Goal: Task Accomplishment & Management: Complete application form

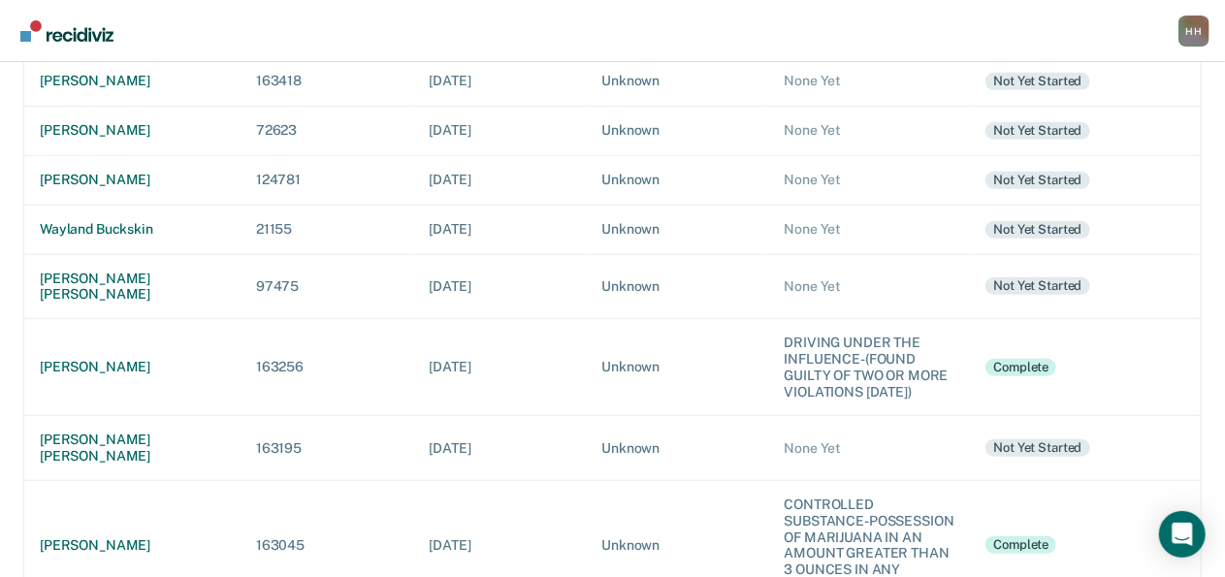
scroll to position [607, 0]
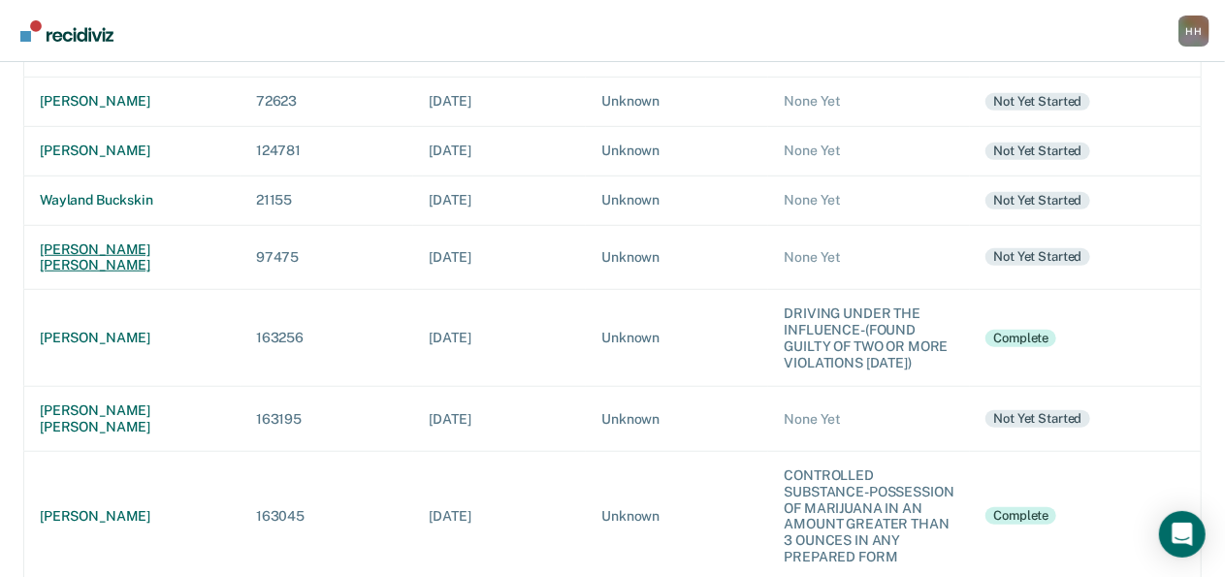
click at [112, 234] on td "[PERSON_NAME] [PERSON_NAME]" at bounding box center [132, 257] width 216 height 65
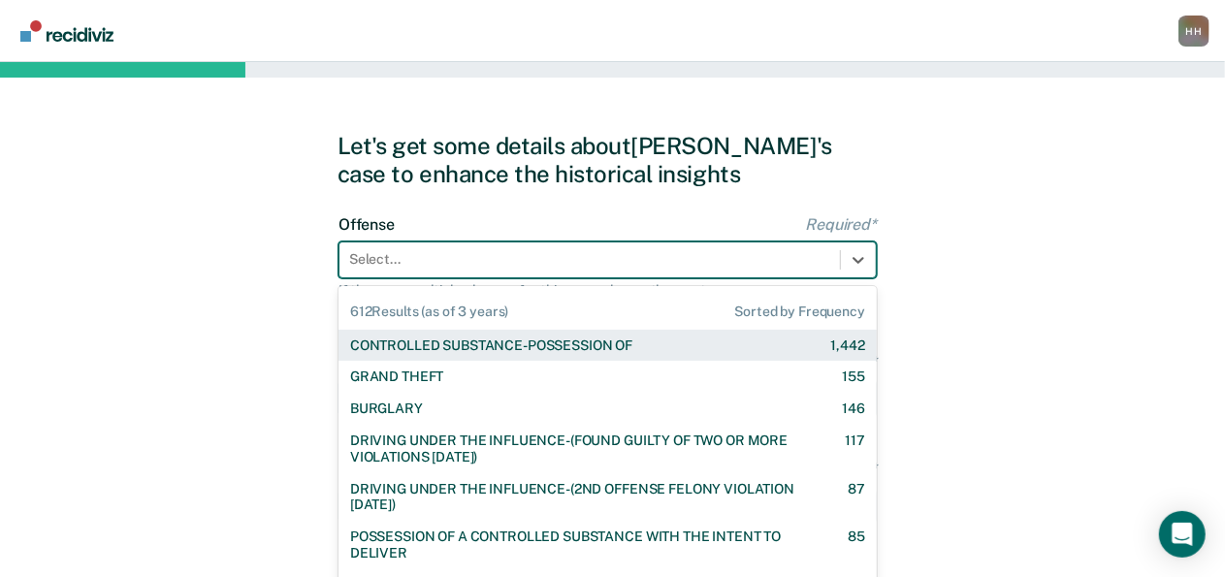
click at [397, 260] on div "612 results available. Use Up and Down to choose options, press Enter to select…" at bounding box center [607, 260] width 538 height 37
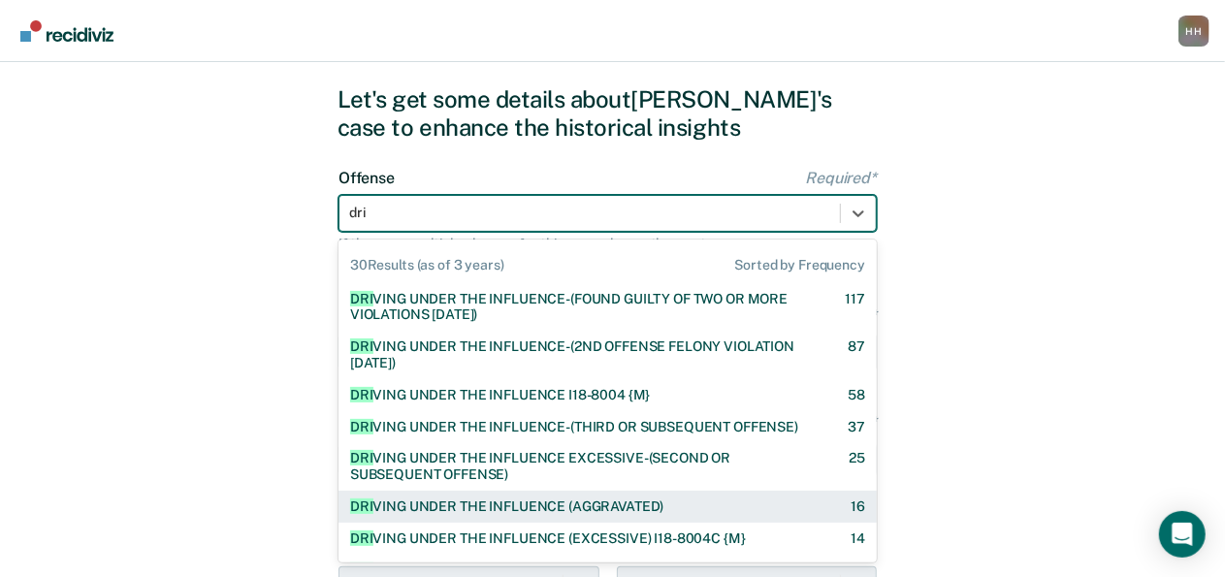
type input "dri"
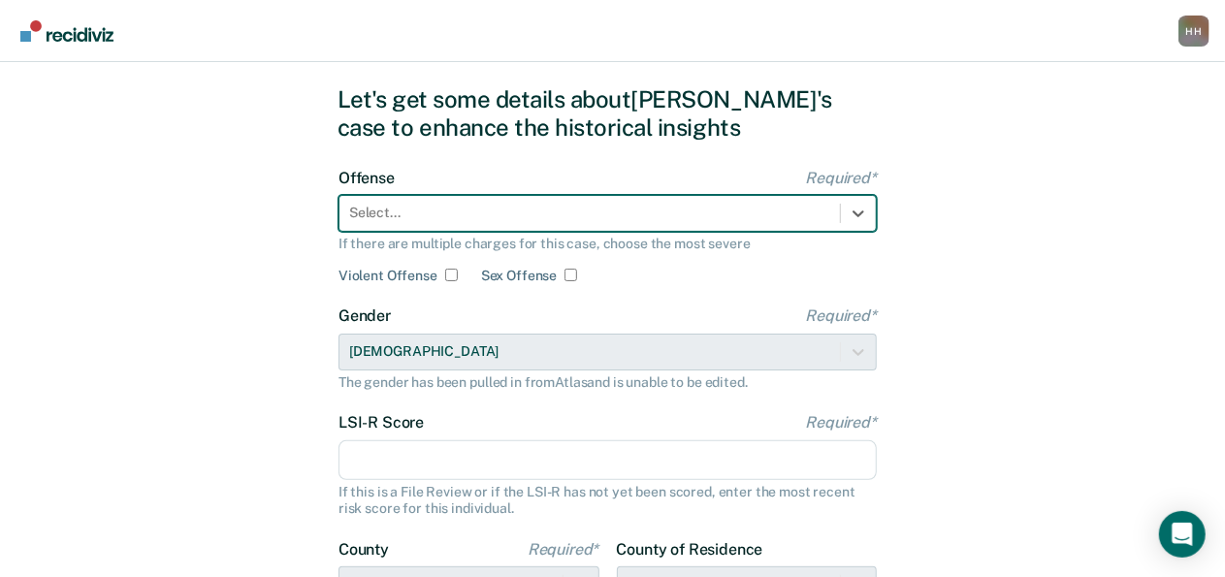
click at [489, 216] on div at bounding box center [589, 213] width 481 height 20
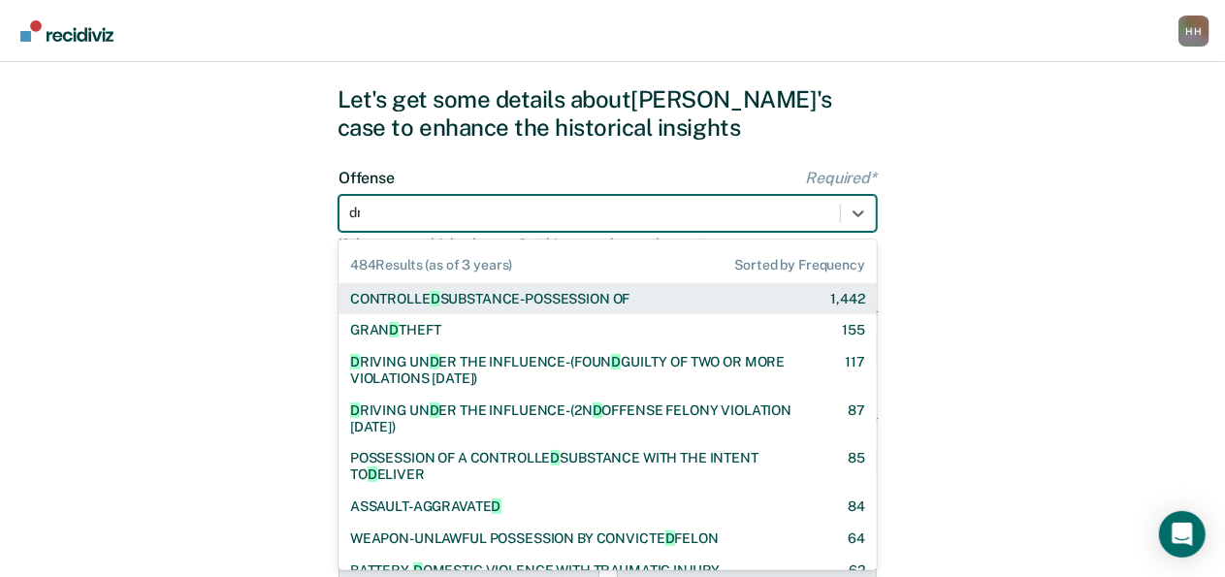
type input "dri"
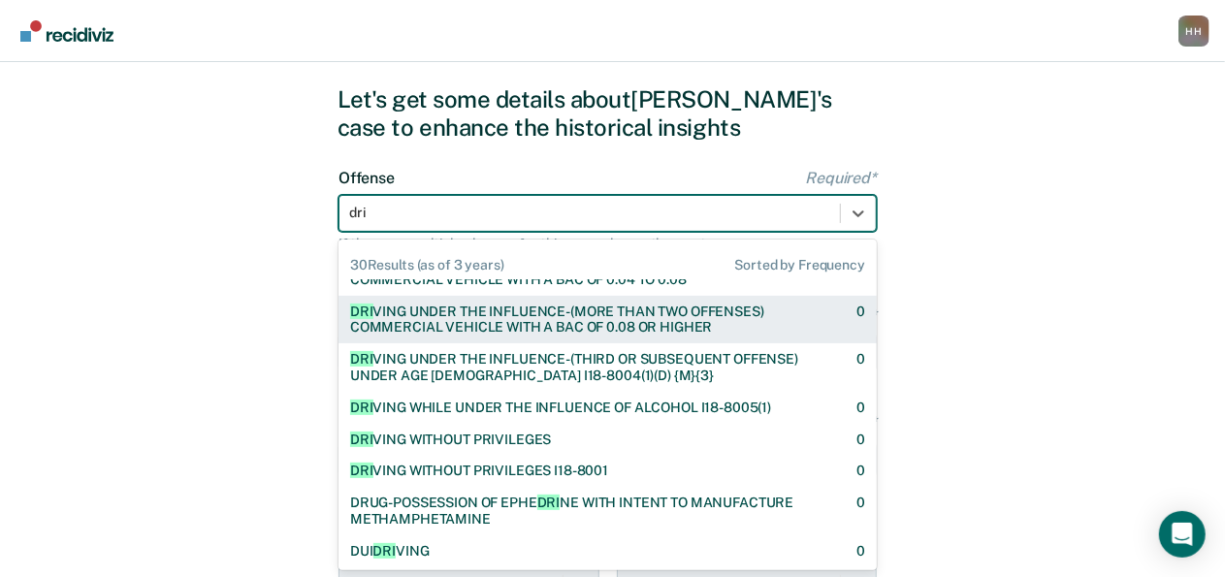
scroll to position [0, 0]
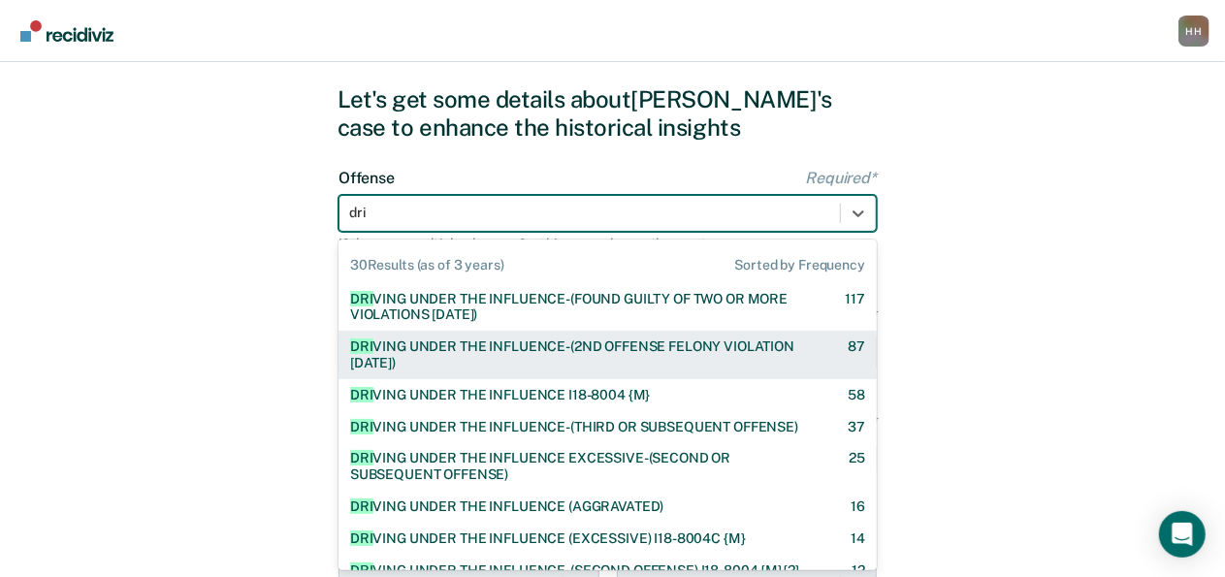
click at [519, 356] on div "DRI VING UNDER THE INFLUENCE-(2ND OFFENSE FELONY VIOLATION [DATE])" at bounding box center [582, 354] width 464 height 33
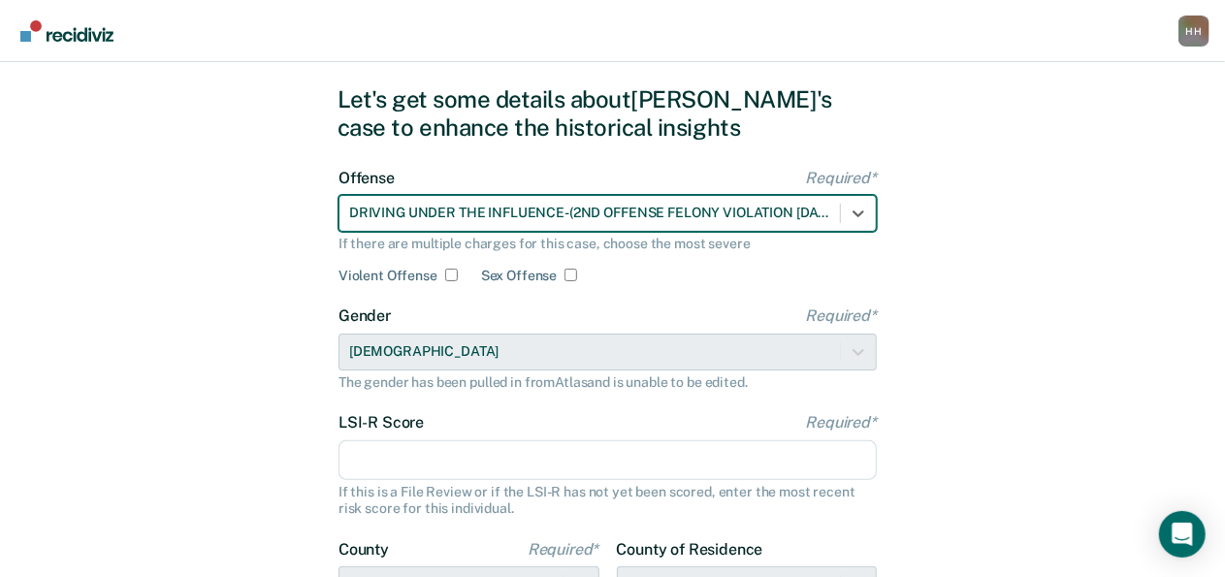
click at [520, 478] on input "LSI-R Score Required*" at bounding box center [607, 460] width 538 height 41
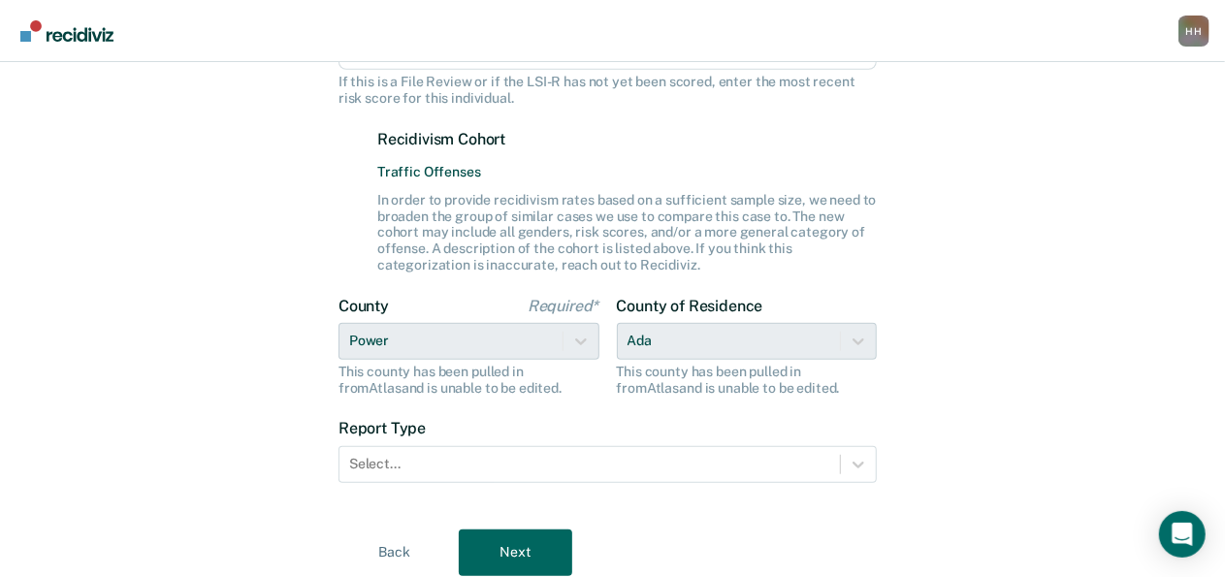
scroll to position [458, 0]
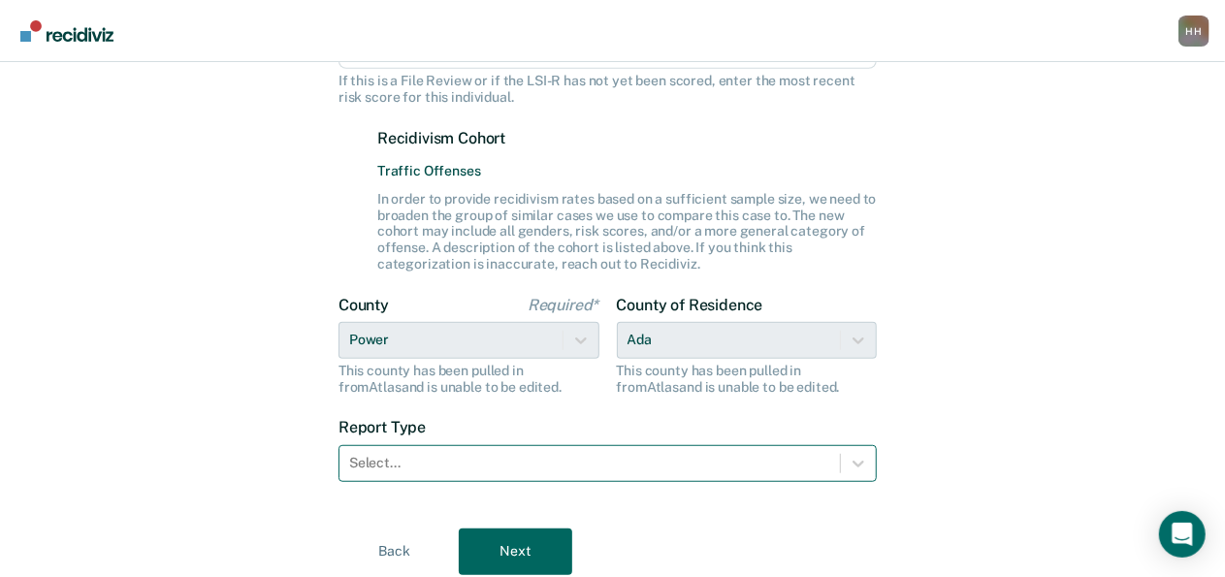
type input "23"
click at [550, 455] on div "Select..." at bounding box center [607, 463] width 538 height 37
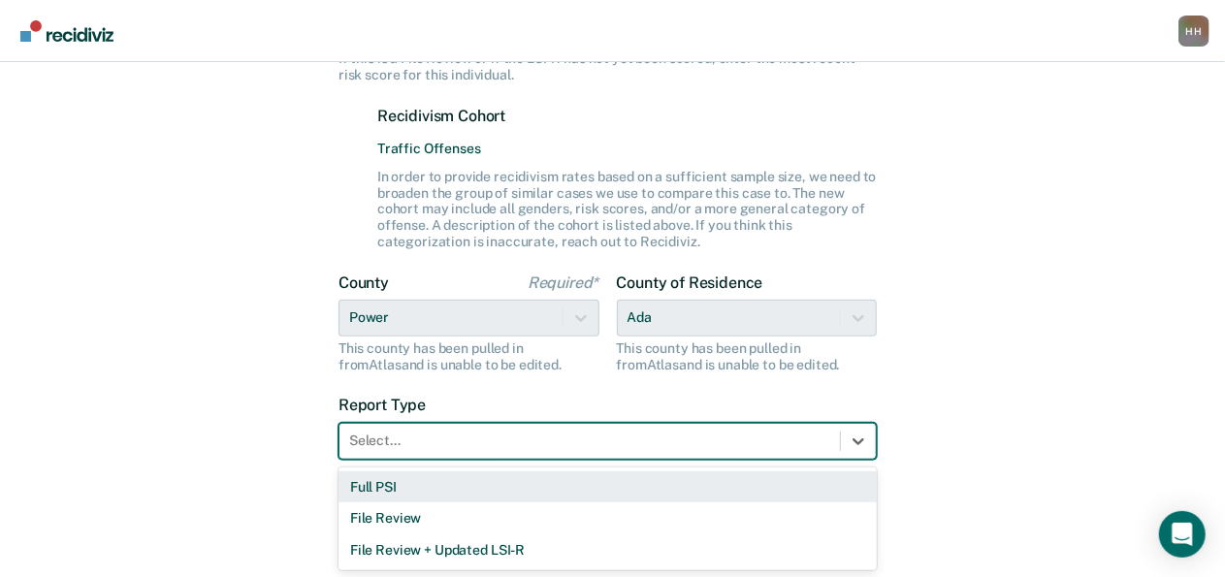
click at [537, 483] on div "Full PSI" at bounding box center [607, 487] width 538 height 32
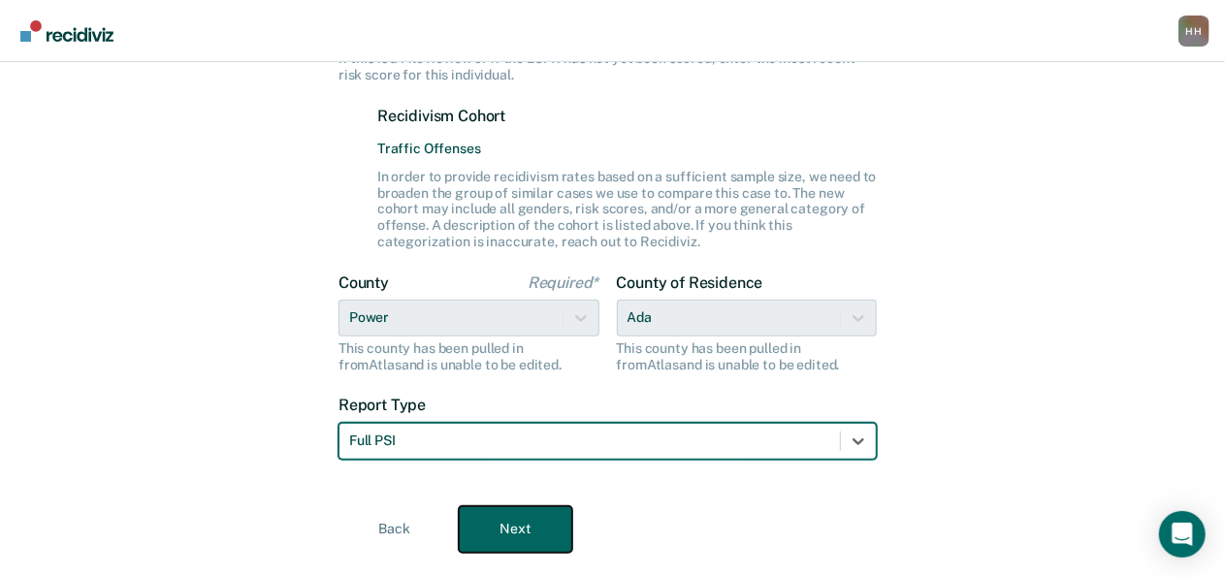
click at [531, 528] on button "Next" at bounding box center [515, 529] width 113 height 47
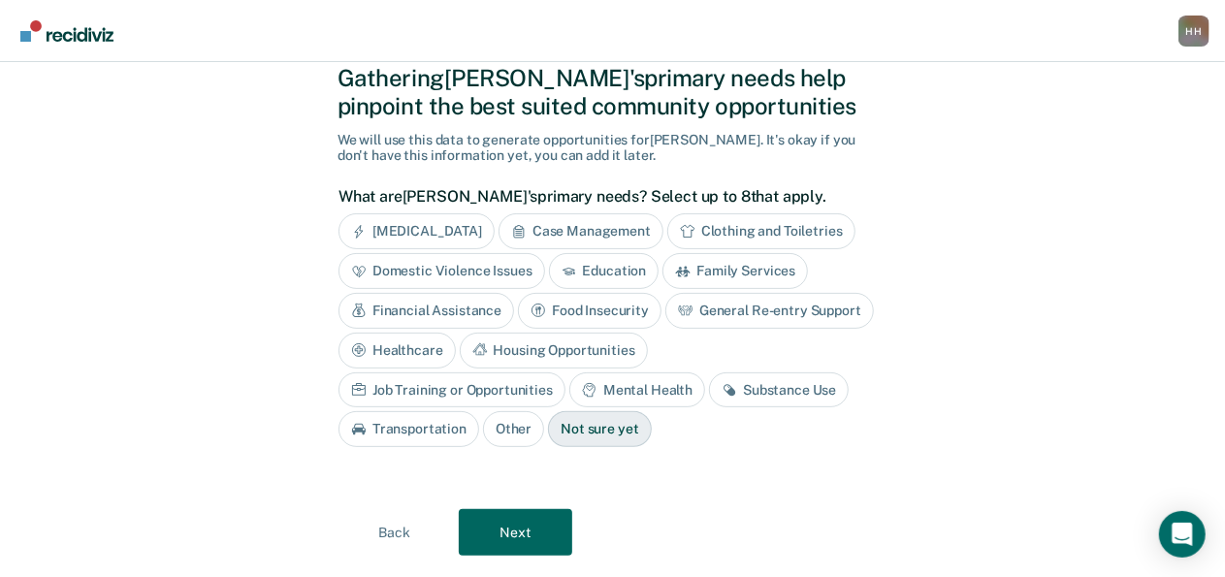
click at [569, 382] on div "Mental Health" at bounding box center [637, 390] width 136 height 36
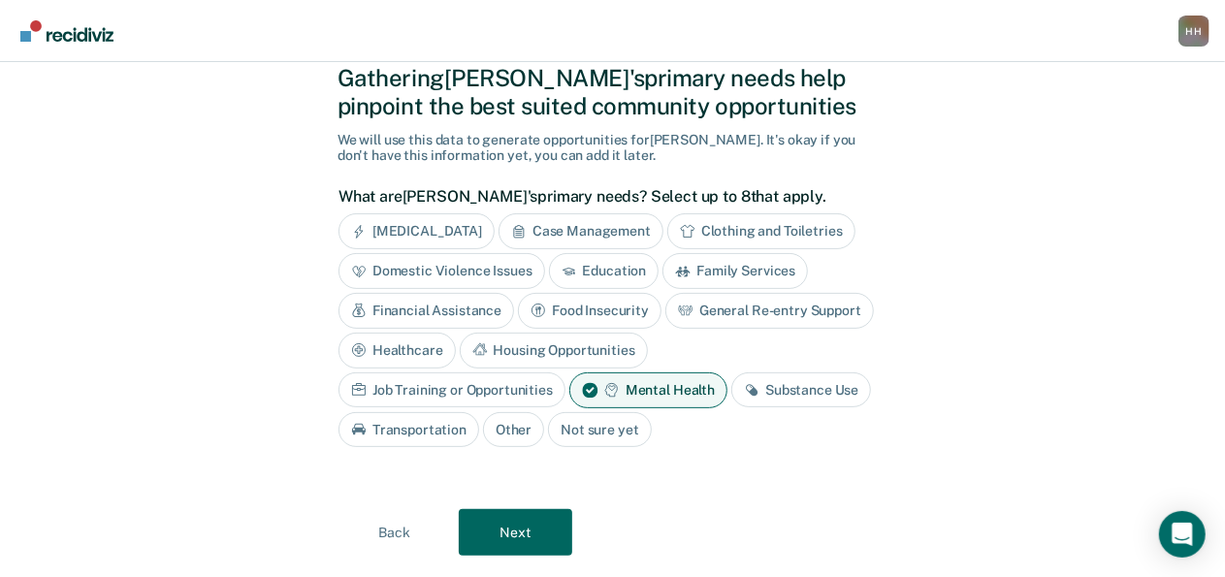
click at [731, 391] on div "Substance Use" at bounding box center [801, 390] width 140 height 36
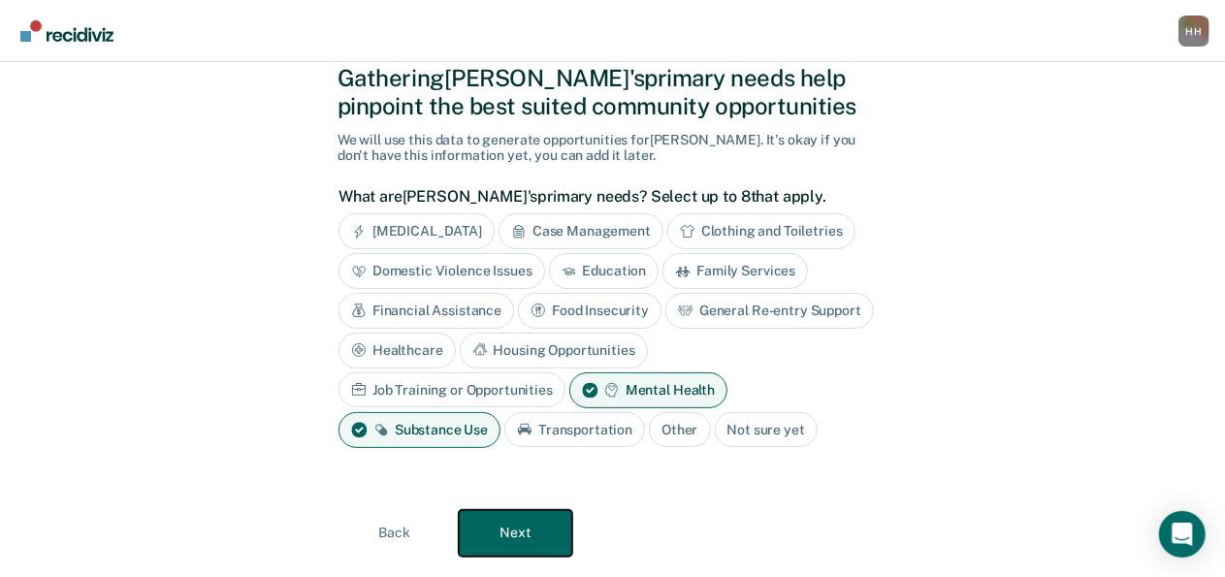
click at [532, 516] on button "Next" at bounding box center [515, 533] width 113 height 47
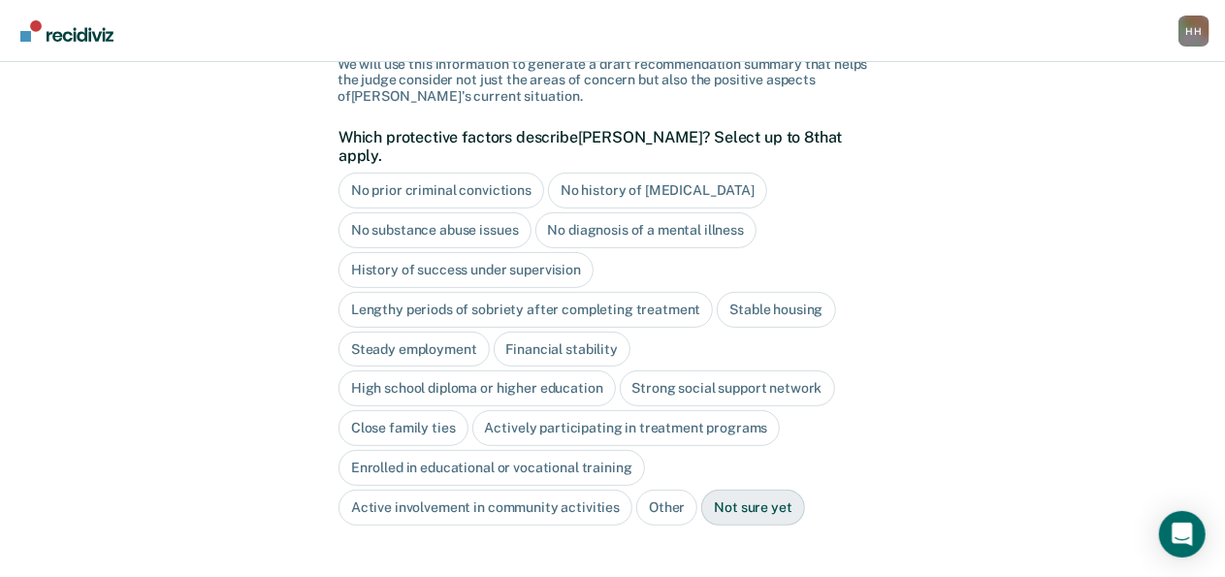
scroll to position [167, 0]
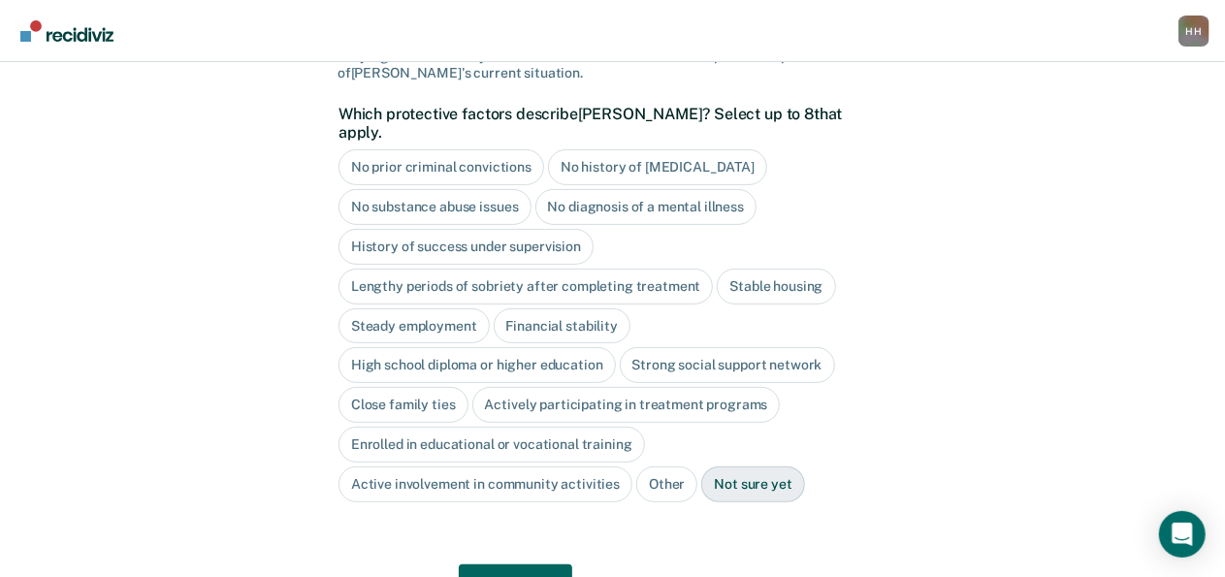
click at [707, 350] on div "Strong social support network" at bounding box center [727, 365] width 215 height 36
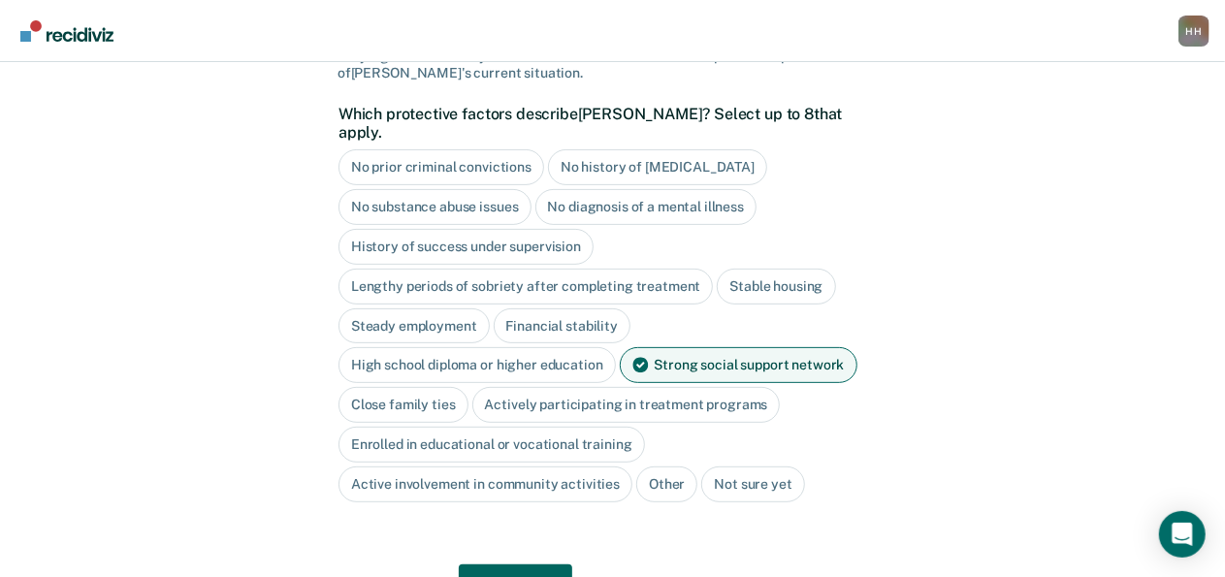
click at [444, 387] on div "Close family ties" at bounding box center [403, 405] width 130 height 36
click at [537, 387] on div "Actively participating in treatment programs" at bounding box center [649, 405] width 308 height 36
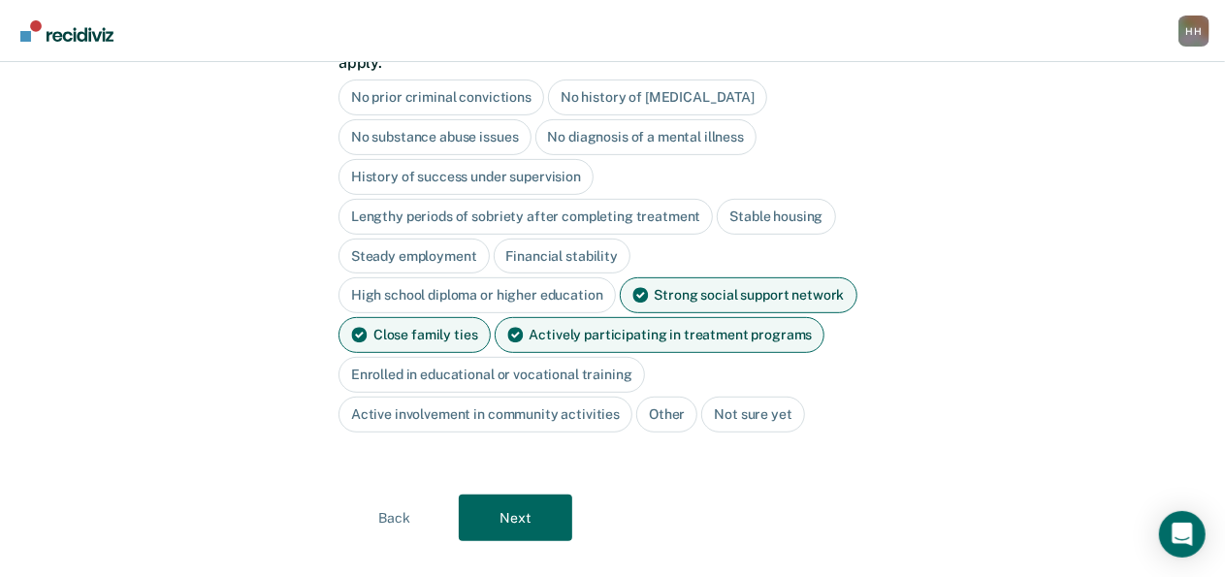
scroll to position [239, 0]
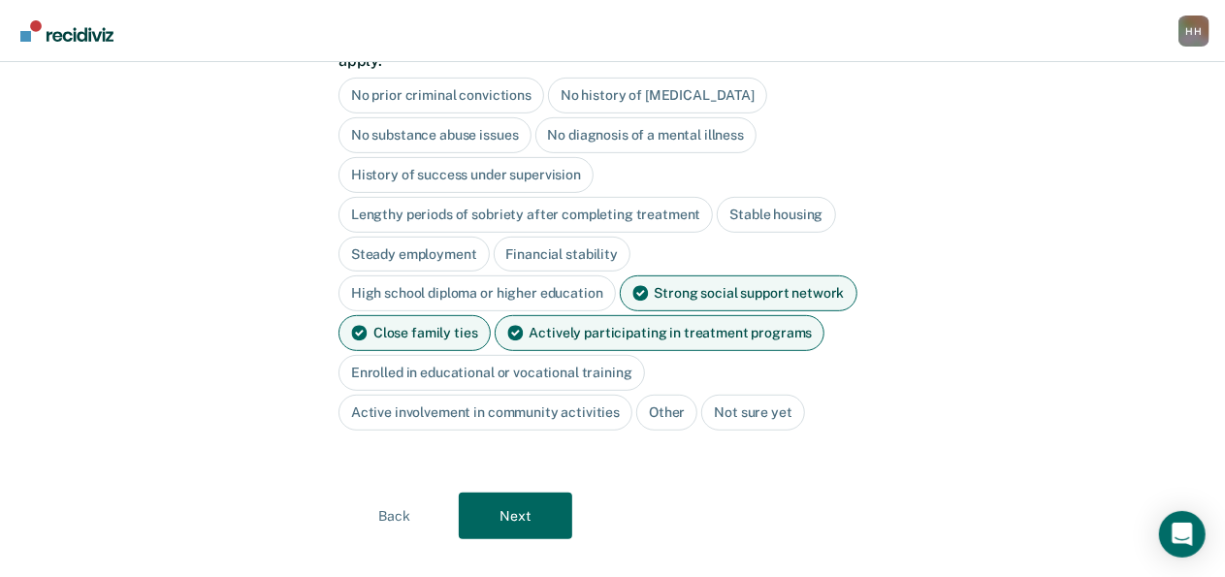
click at [537, 395] on div "Active involvement in community activities" at bounding box center [485, 413] width 294 height 36
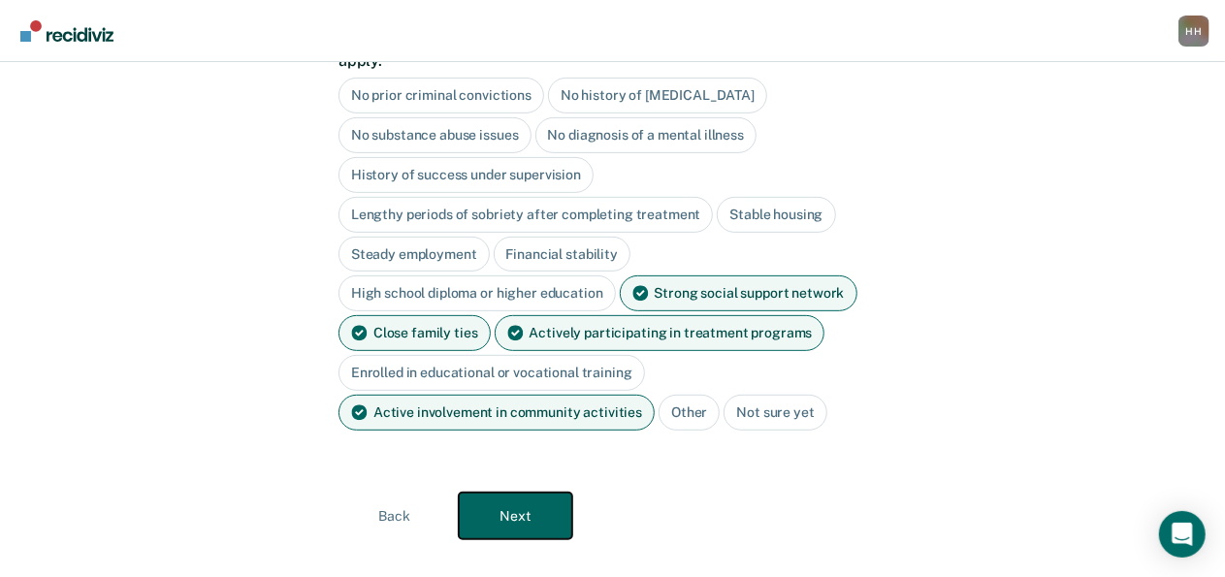
click at [541, 493] on button "Next" at bounding box center [515, 516] width 113 height 47
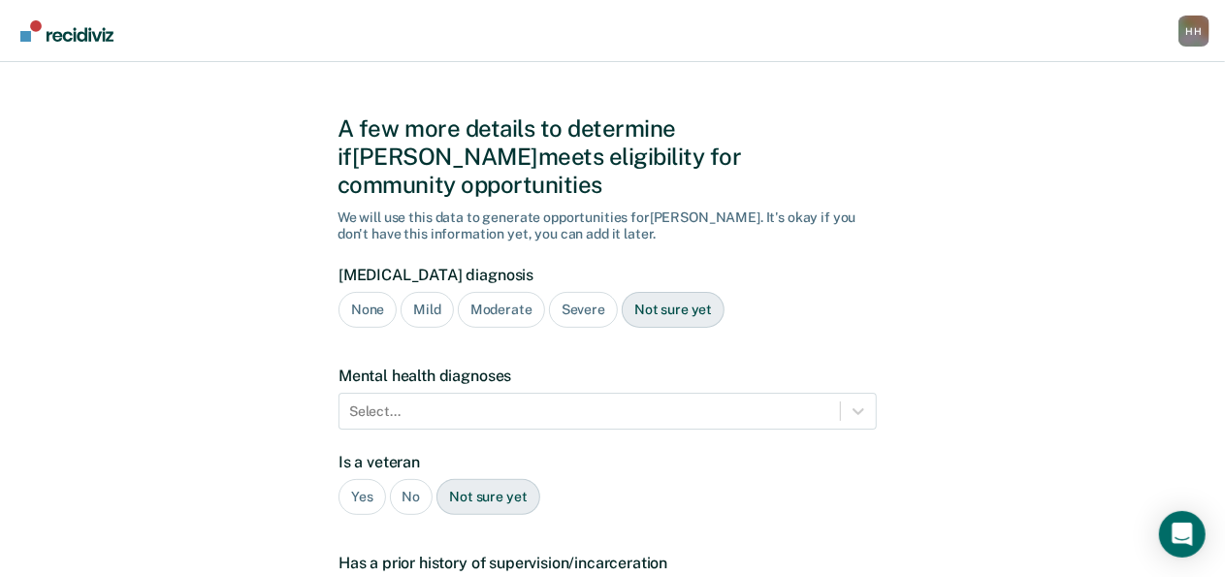
scroll to position [19, 0]
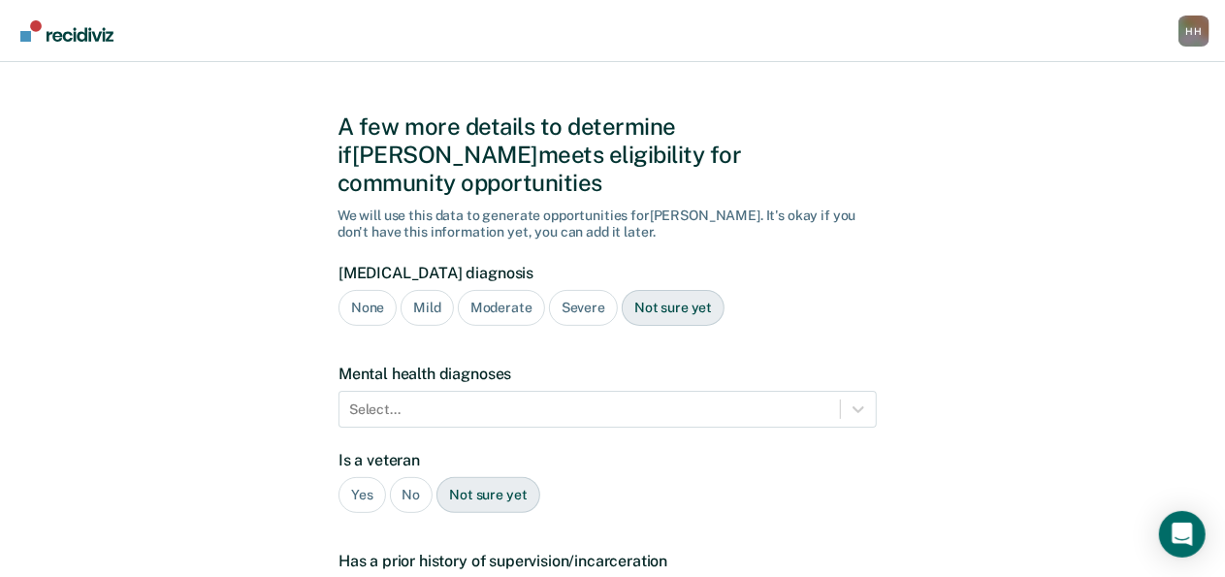
click at [416, 290] on div "Mild" at bounding box center [427, 308] width 52 height 36
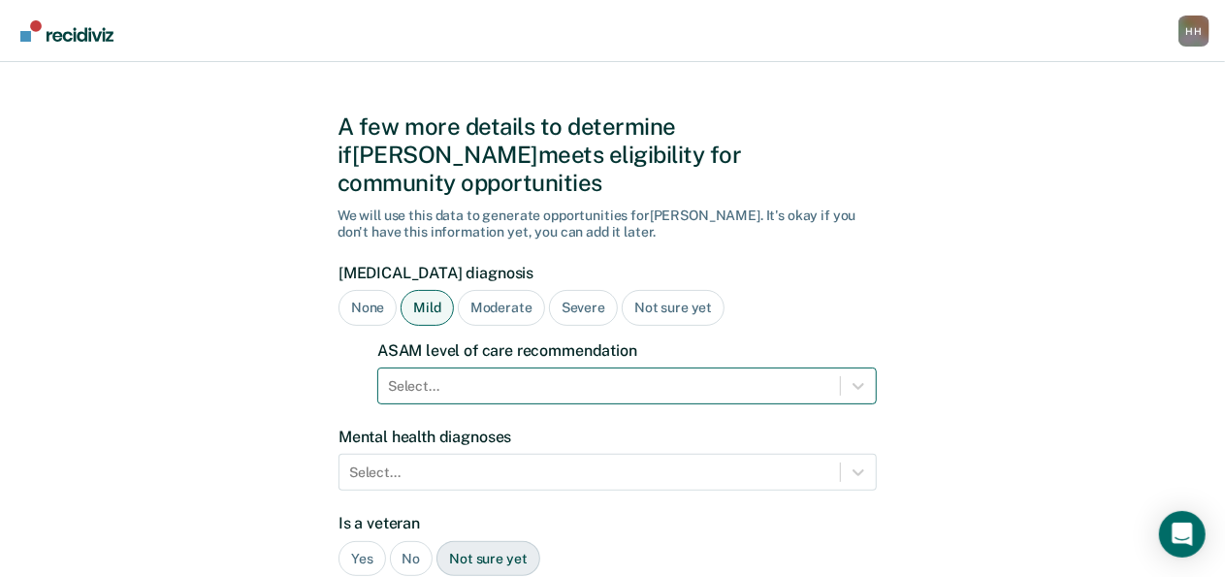
click at [465, 368] on div "Select..." at bounding box center [627, 386] width 500 height 37
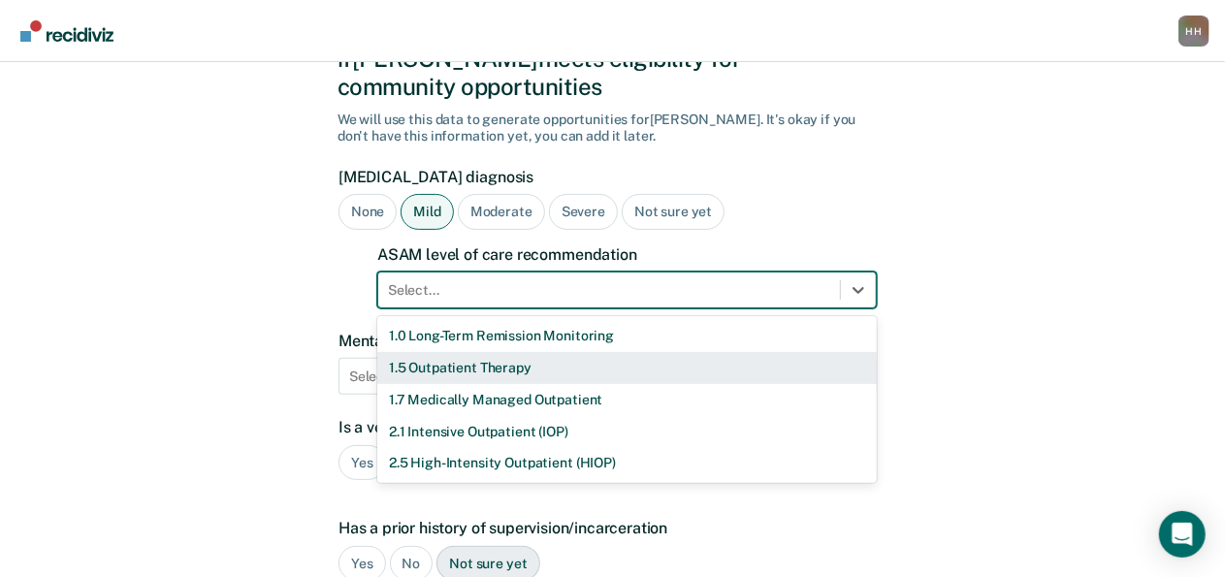
scroll to position [124, 0]
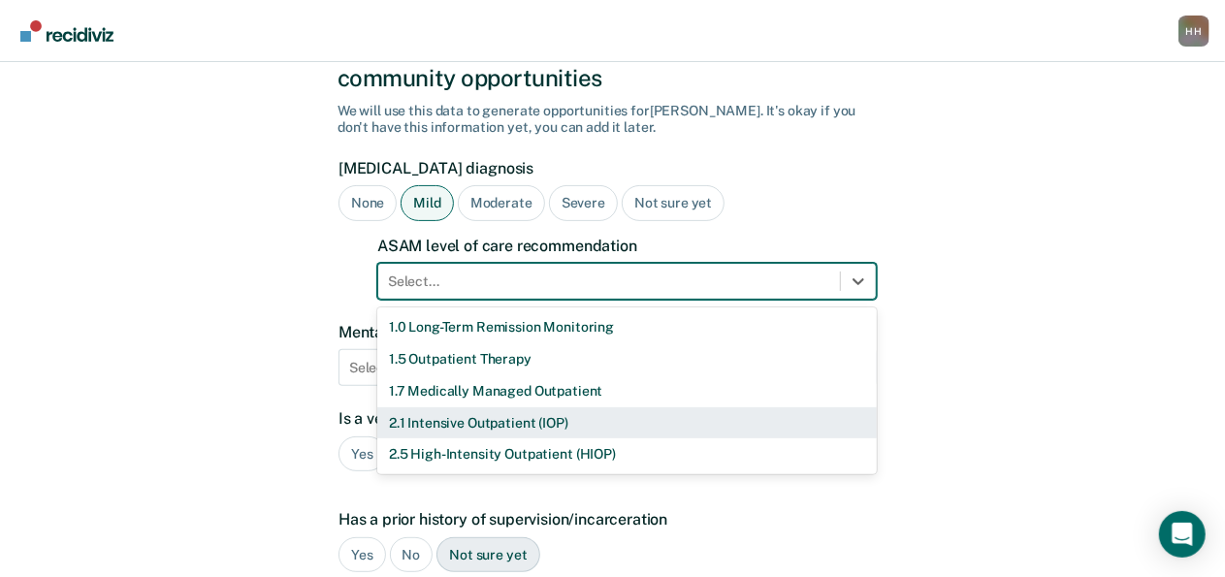
click at [473, 407] on div "2.1 Intensive Outpatient (IOP)" at bounding box center [627, 423] width 500 height 32
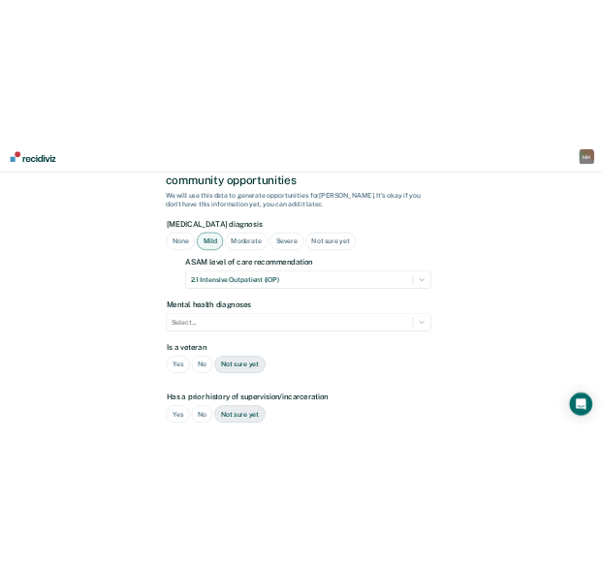
scroll to position [0, 0]
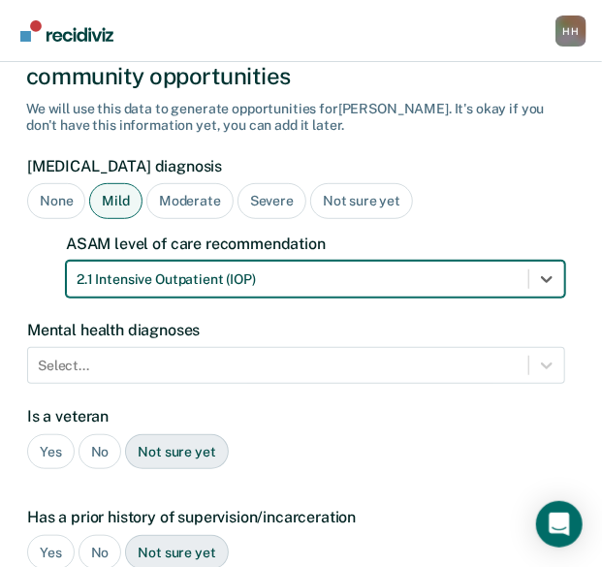
click at [293, 347] on div "Select..." at bounding box center [296, 365] width 538 height 37
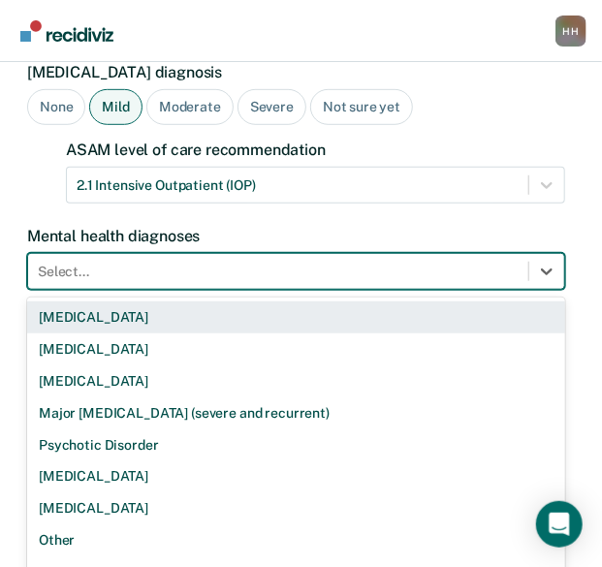
click at [282, 302] on div "[MEDICAL_DATA]" at bounding box center [296, 318] width 538 height 32
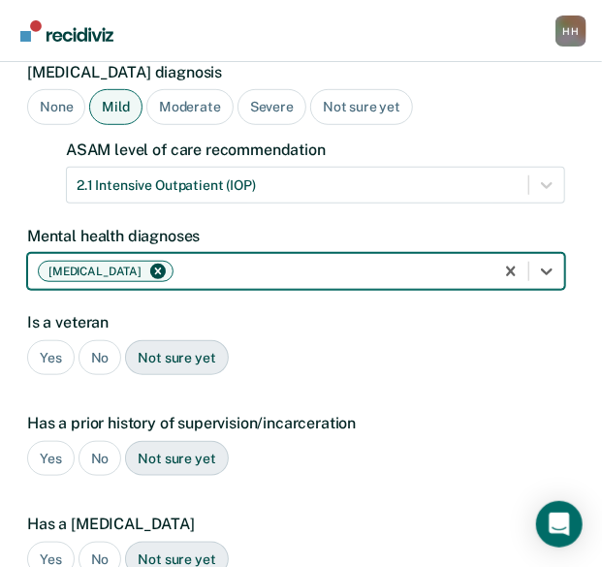
click at [295, 262] on div at bounding box center [330, 272] width 306 height 20
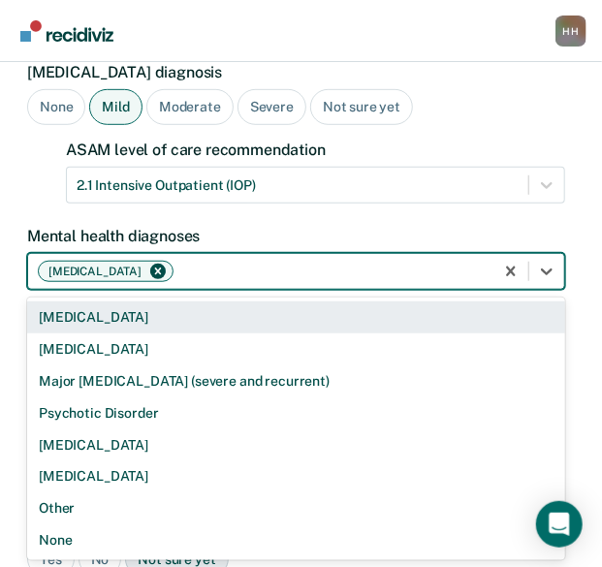
click at [285, 302] on div "[MEDICAL_DATA]" at bounding box center [296, 318] width 538 height 32
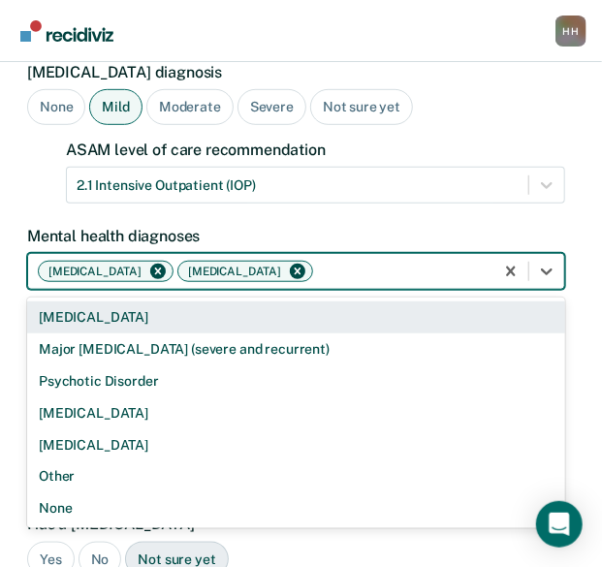
click at [448, 262] on div at bounding box center [400, 272] width 167 height 20
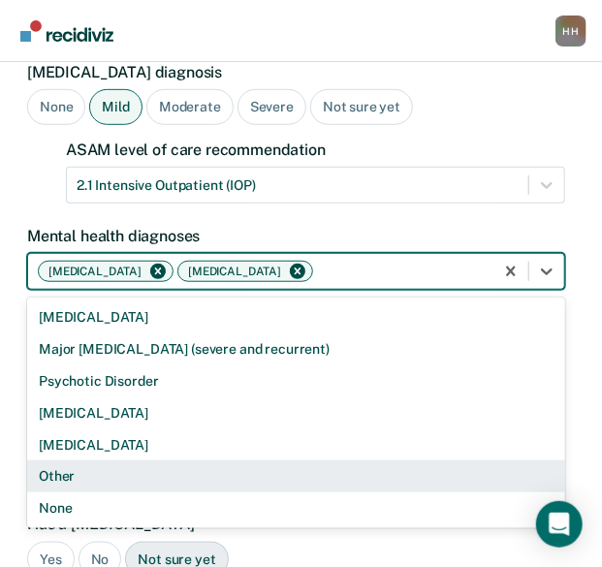
click at [160, 461] on div "Other" at bounding box center [296, 477] width 538 height 32
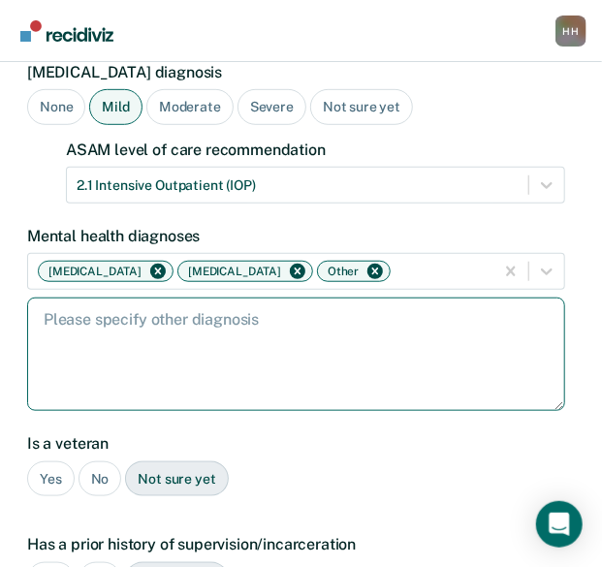
click at [140, 316] on textarea at bounding box center [296, 354] width 538 height 113
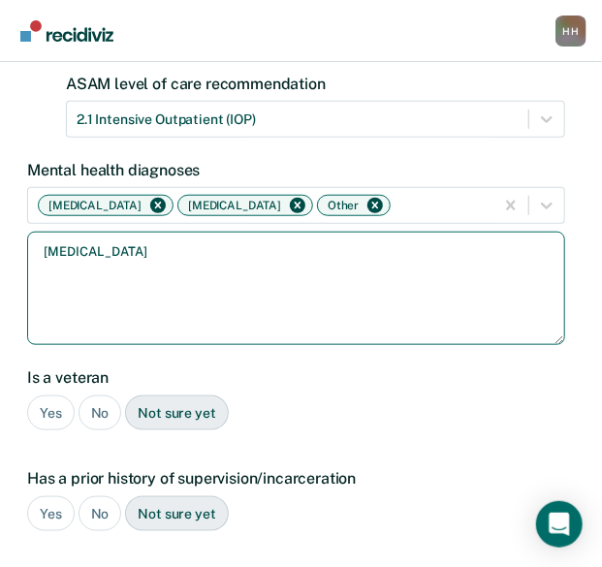
scroll to position [287, 0]
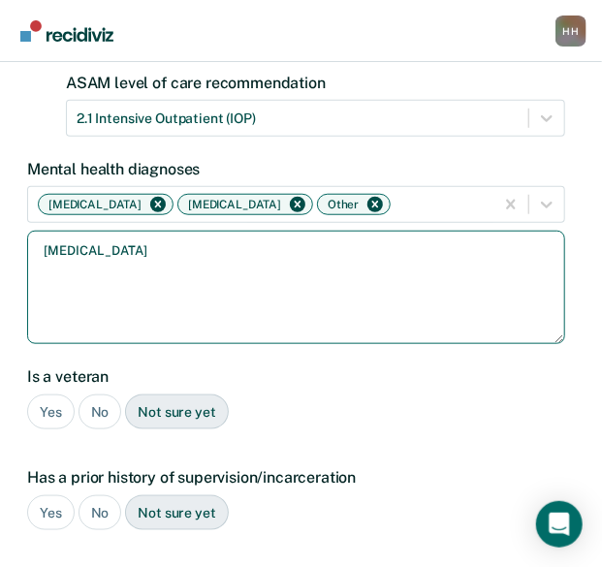
type textarea "[MEDICAL_DATA]"
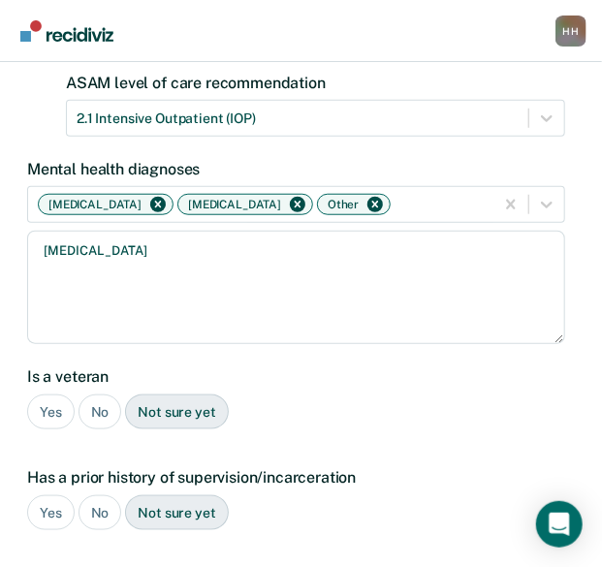
click at [94, 395] on div "No" at bounding box center [101, 413] width 44 height 36
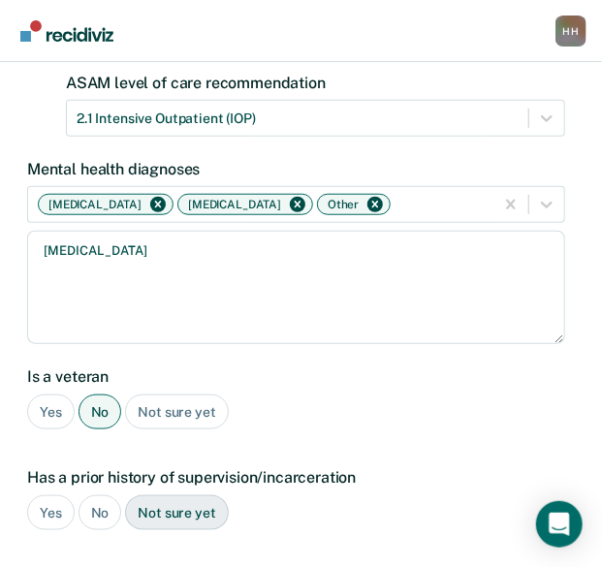
click at [44, 496] on div "Yes" at bounding box center [51, 514] width 48 height 36
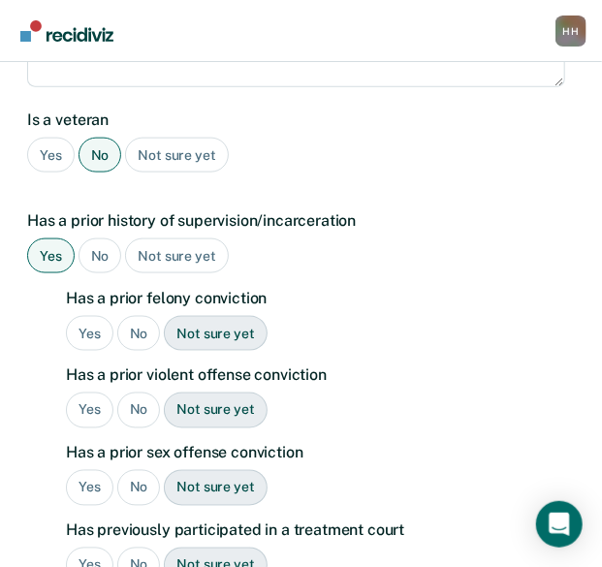
scroll to position [612, 0]
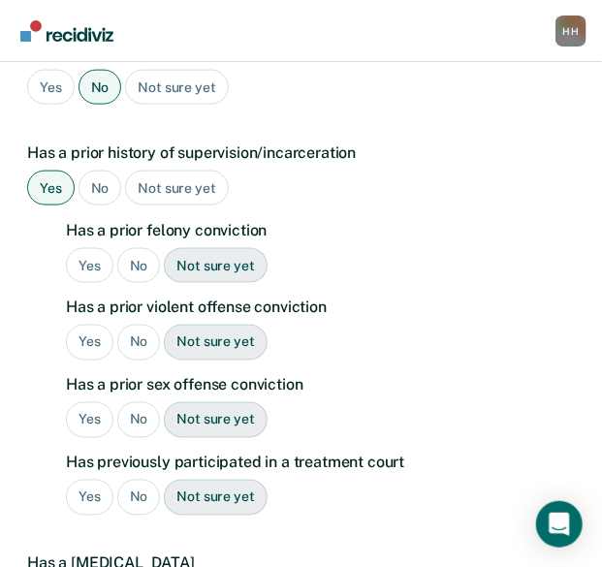
click at [91, 248] on div "Yes" at bounding box center [90, 266] width 48 height 36
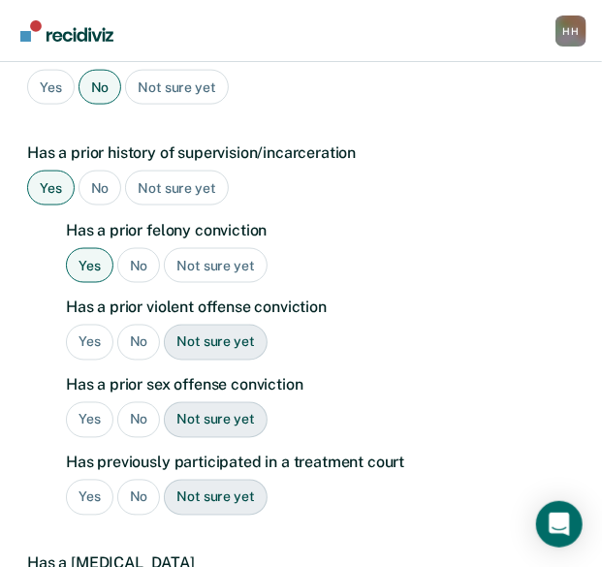
click at [97, 325] on div "Yes" at bounding box center [90, 343] width 48 height 36
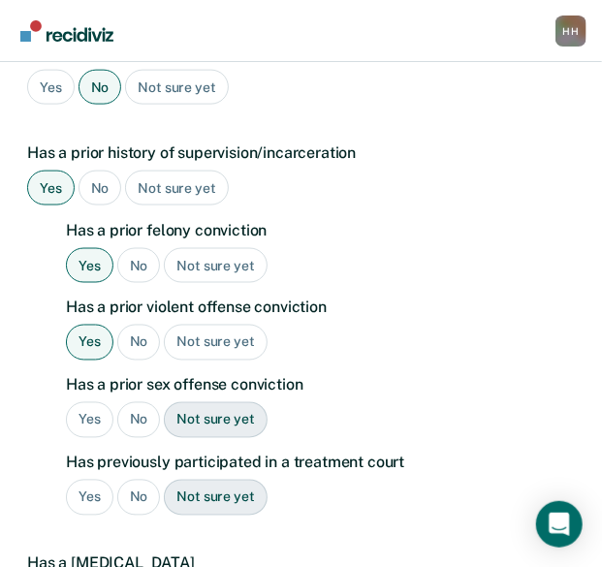
click at [128, 403] on div "No" at bounding box center [139, 421] width 44 height 36
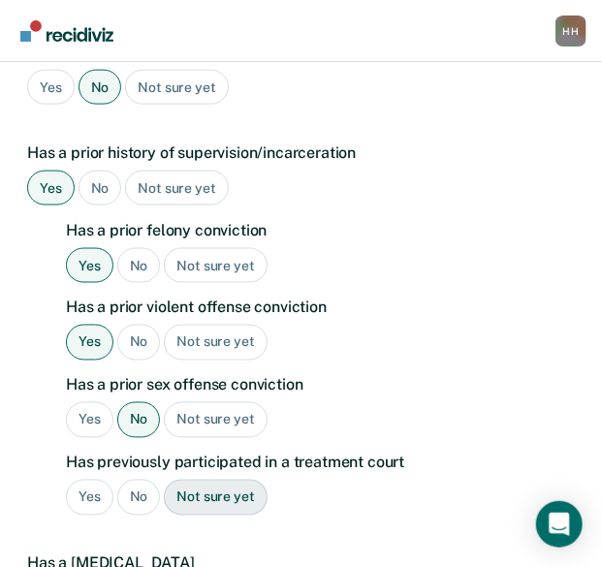
click at [143, 480] on div "No" at bounding box center [139, 498] width 44 height 36
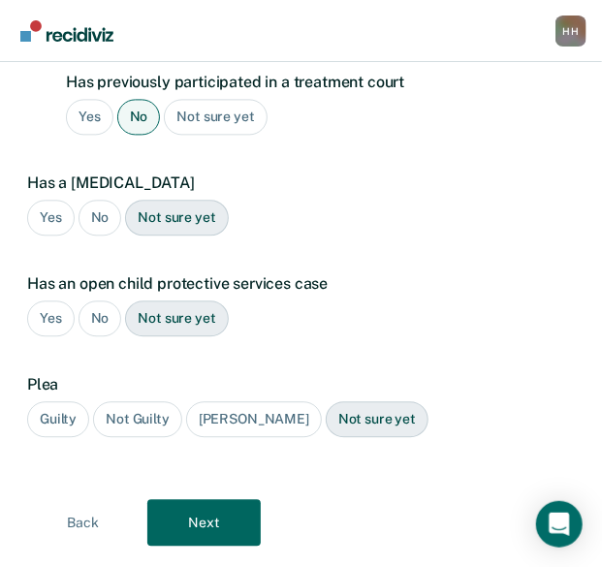
scroll to position [994, 0]
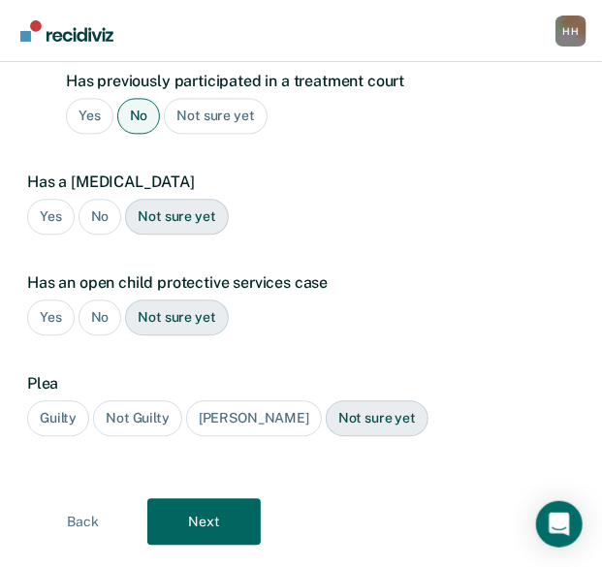
click at [92, 199] on div "No" at bounding box center [101, 217] width 44 height 36
click at [100, 300] on div "No" at bounding box center [101, 318] width 44 height 36
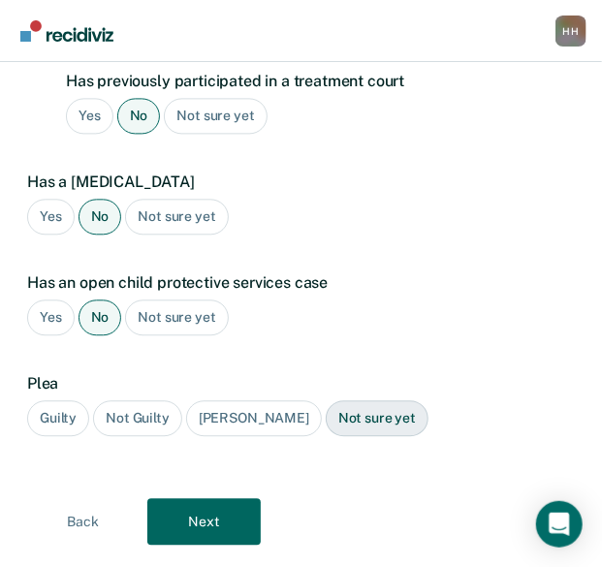
click at [85, 401] on div "Guilty" at bounding box center [58, 419] width 62 height 36
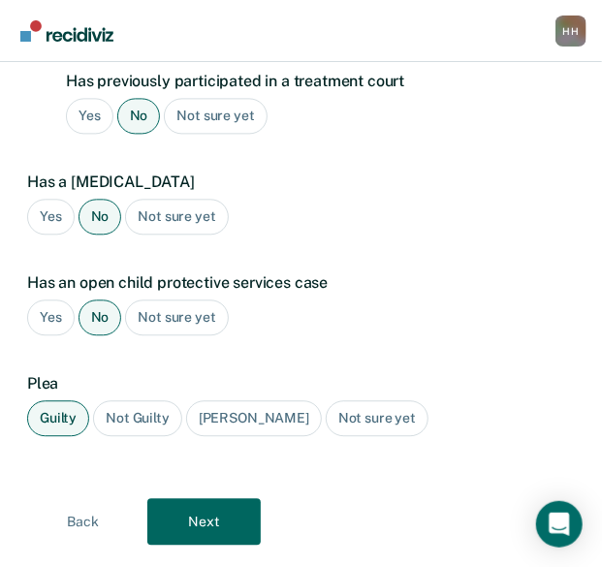
click at [227, 499] on button "Next" at bounding box center [203, 522] width 113 height 47
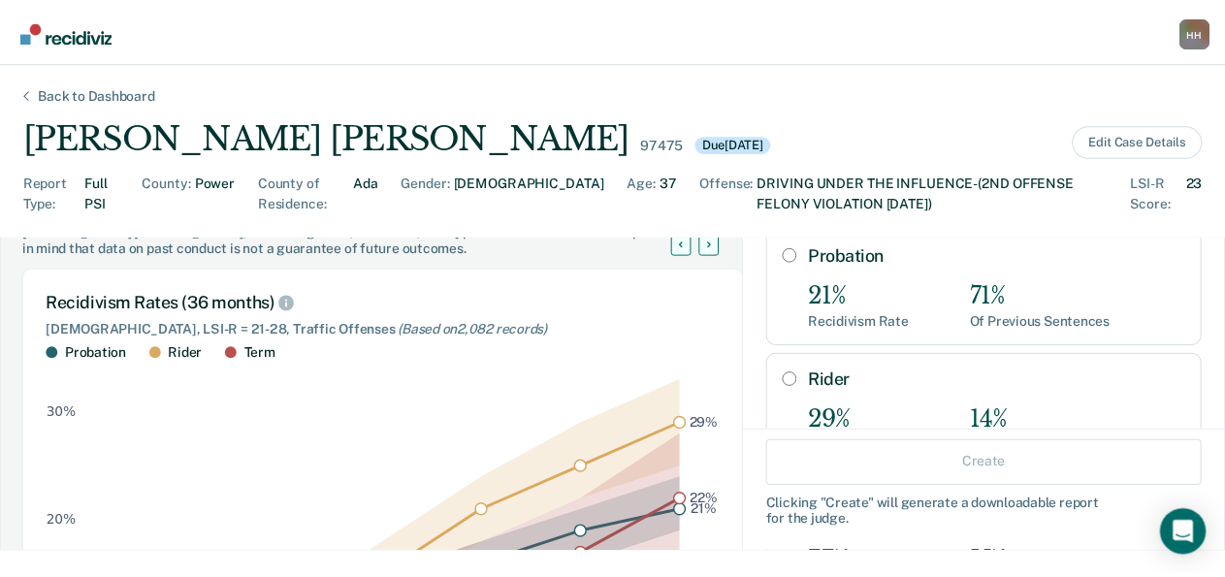
scroll to position [115, 0]
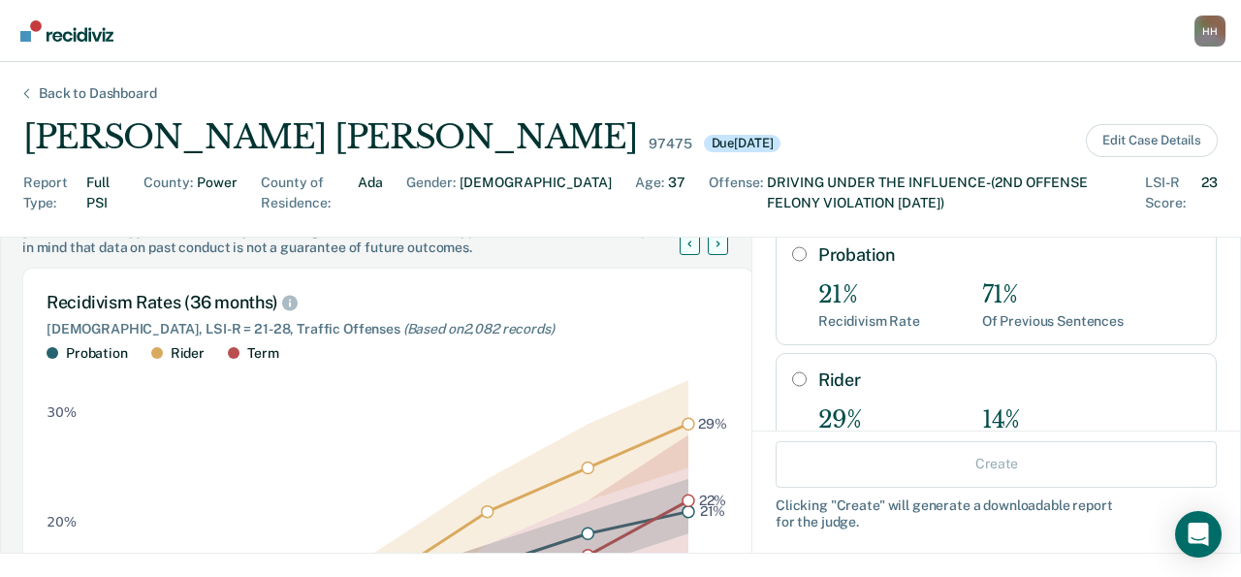
click at [852, 294] on div "21% Recidivism Rate" at bounding box center [870, 305] width 102 height 48
radio input "true"
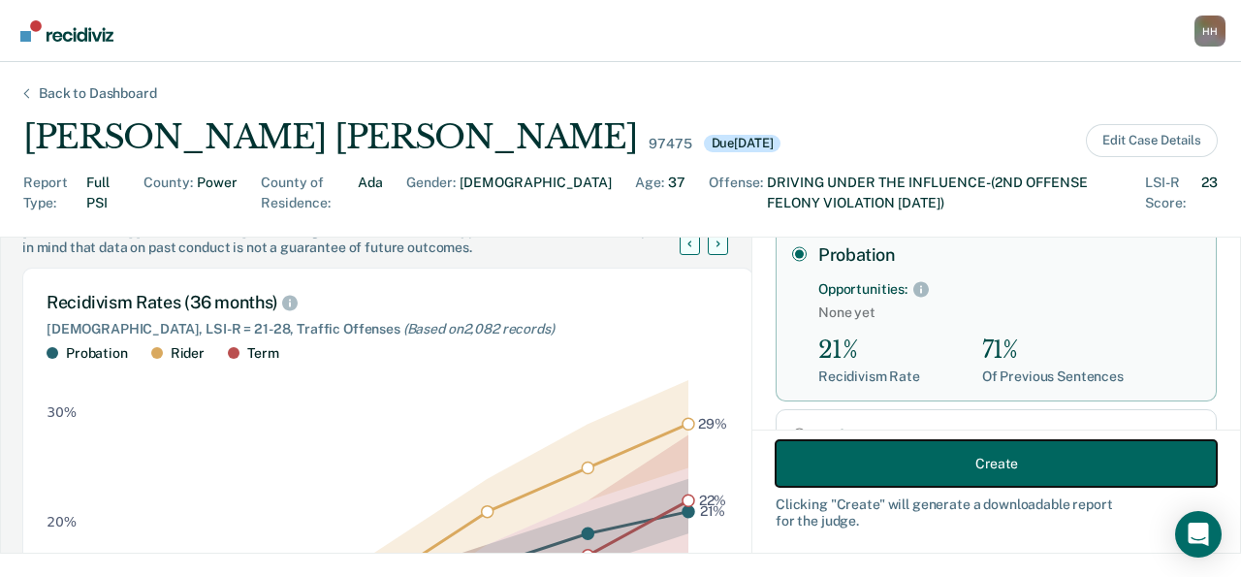
click at [881, 461] on button "Create" at bounding box center [996, 463] width 441 height 47
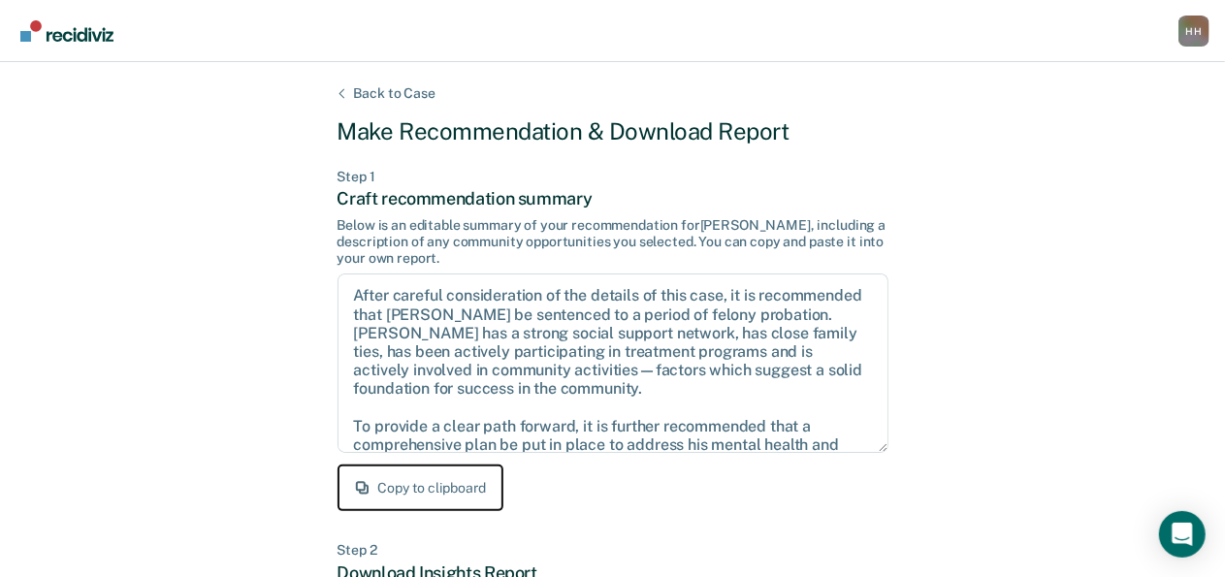
click at [452, 478] on button "Copy to clipboard" at bounding box center [421, 488] width 166 height 47
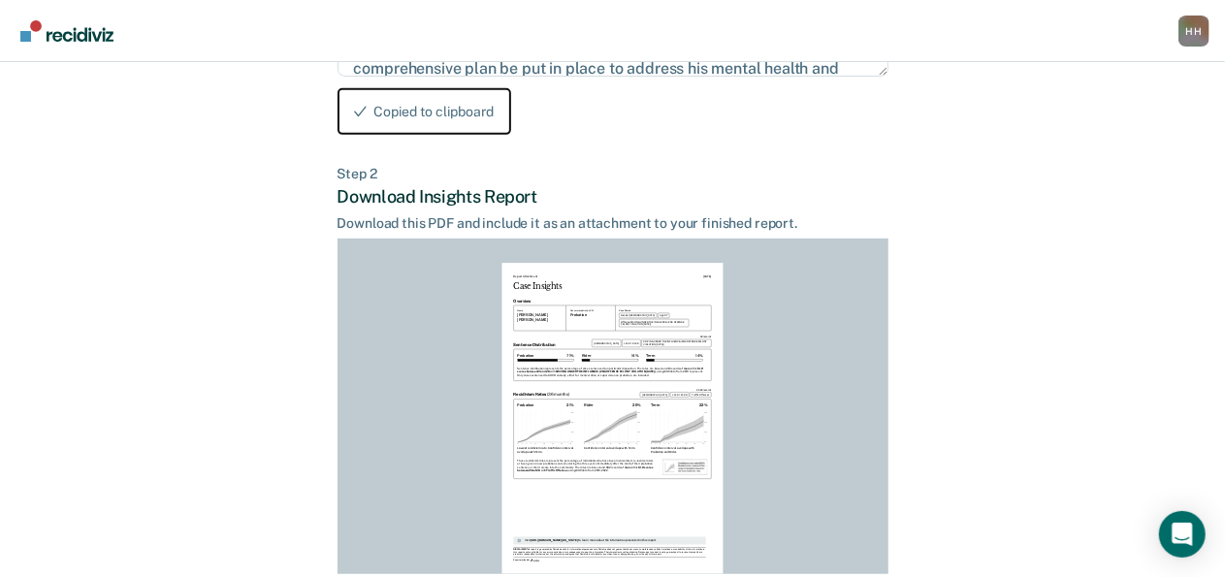
scroll to position [528, 0]
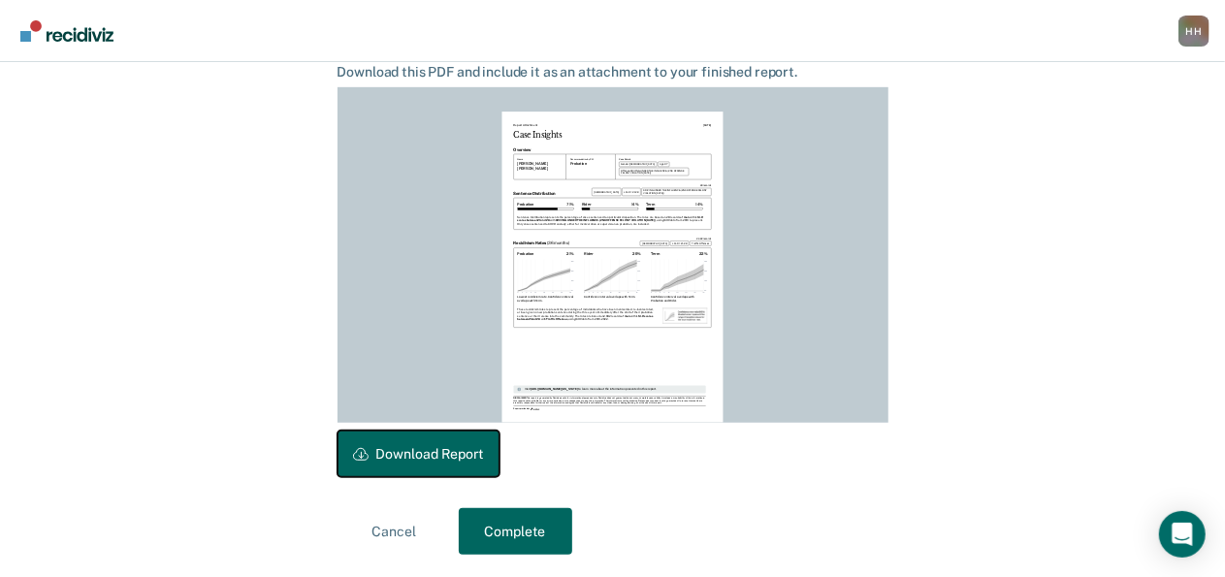
click at [458, 447] on button "Download Report" at bounding box center [419, 454] width 162 height 47
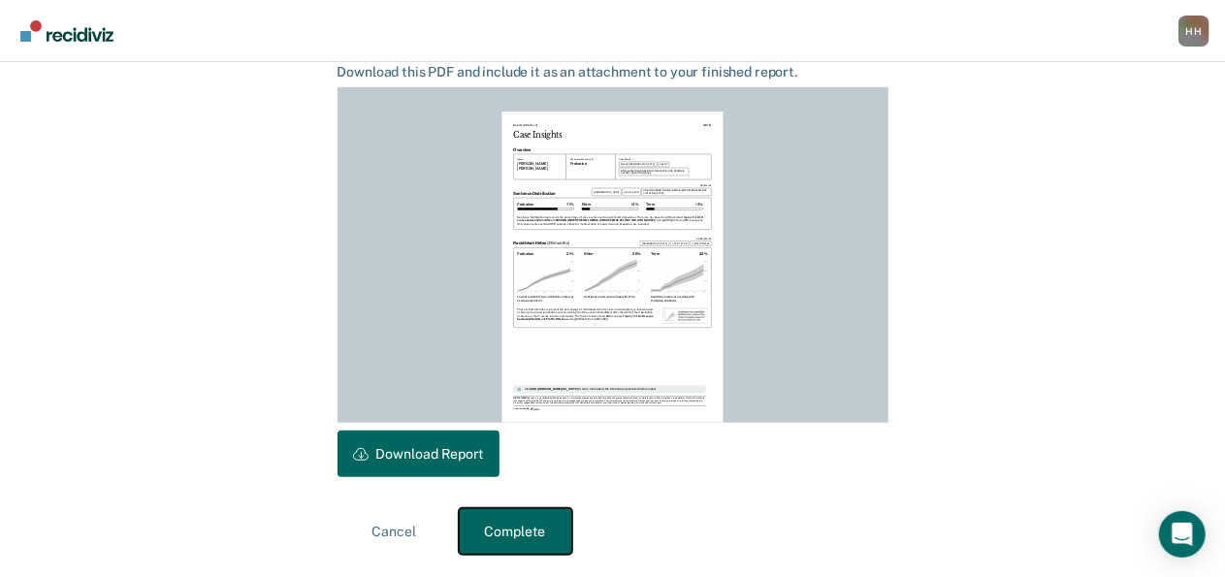
click at [544, 523] on button "Complete" at bounding box center [515, 531] width 113 height 47
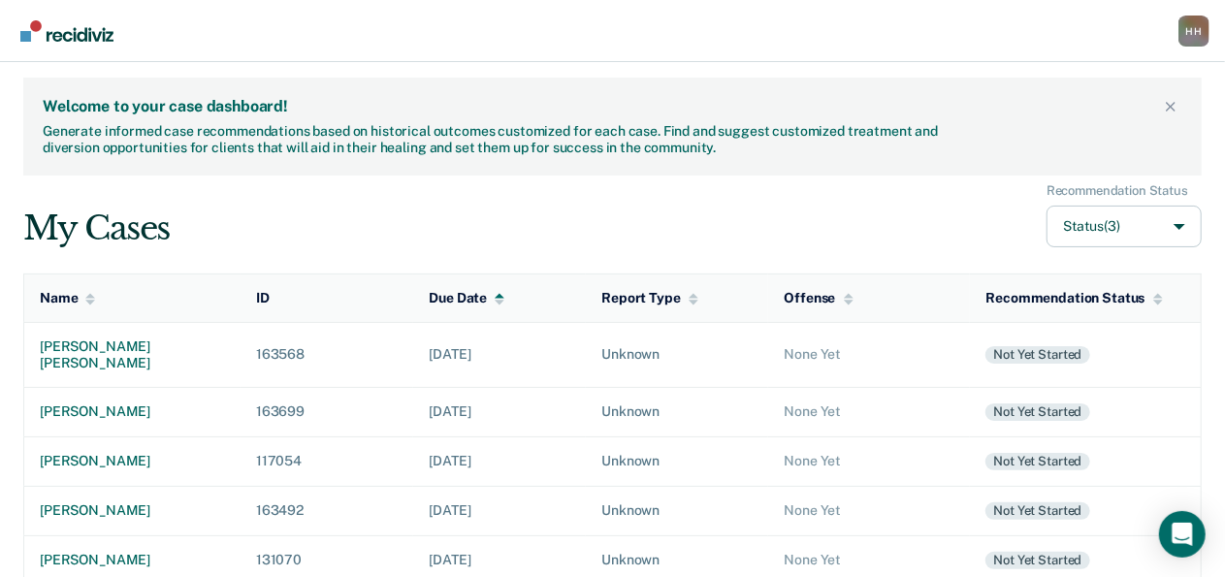
scroll to position [100, 0]
